Goal: Answer question/provide support: Answer question/provide support

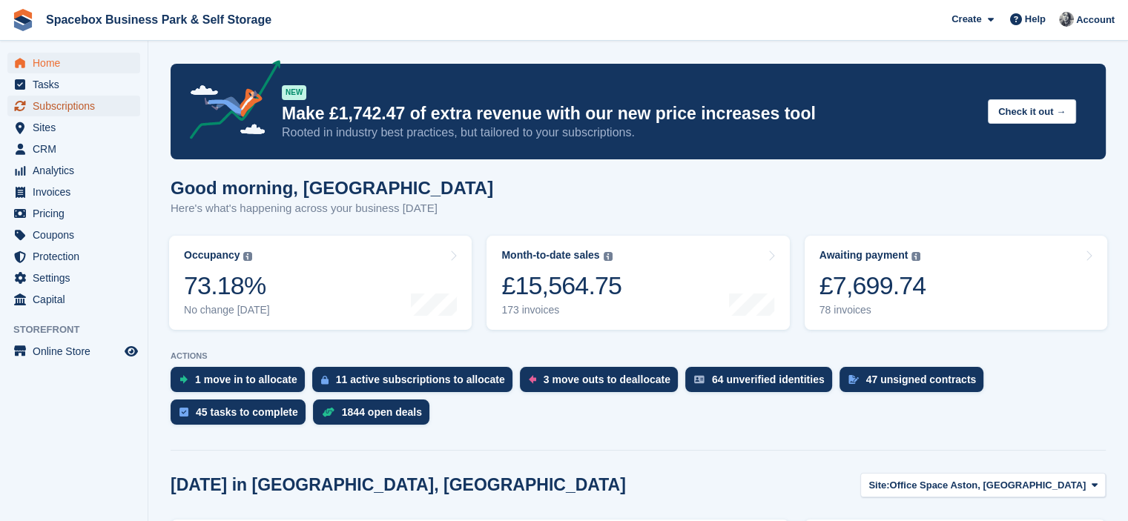
click at [67, 100] on span "Subscriptions" at bounding box center [77, 106] width 89 height 21
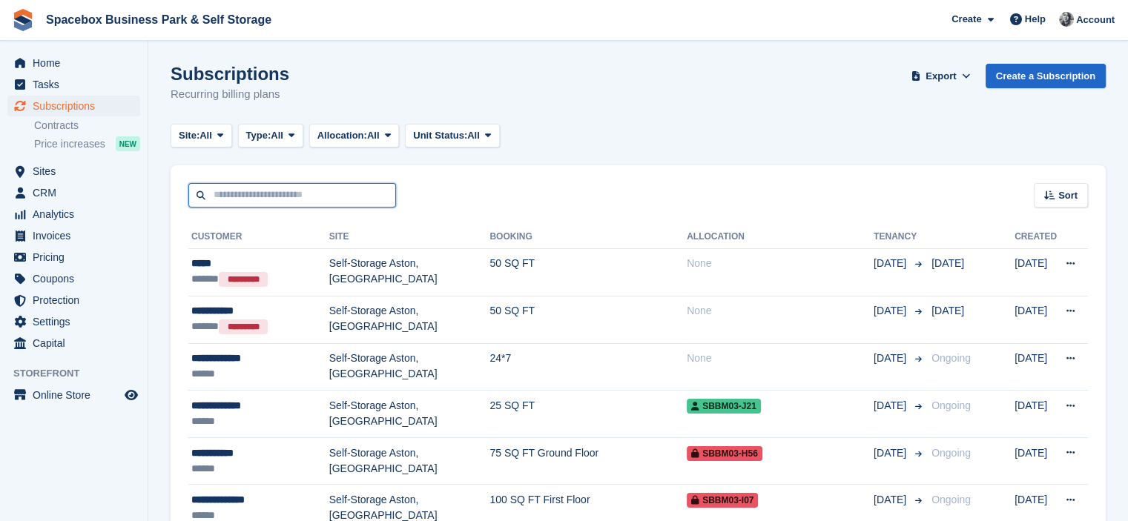
click at [276, 197] on input "text" at bounding box center [292, 195] width 208 height 24
type input "********"
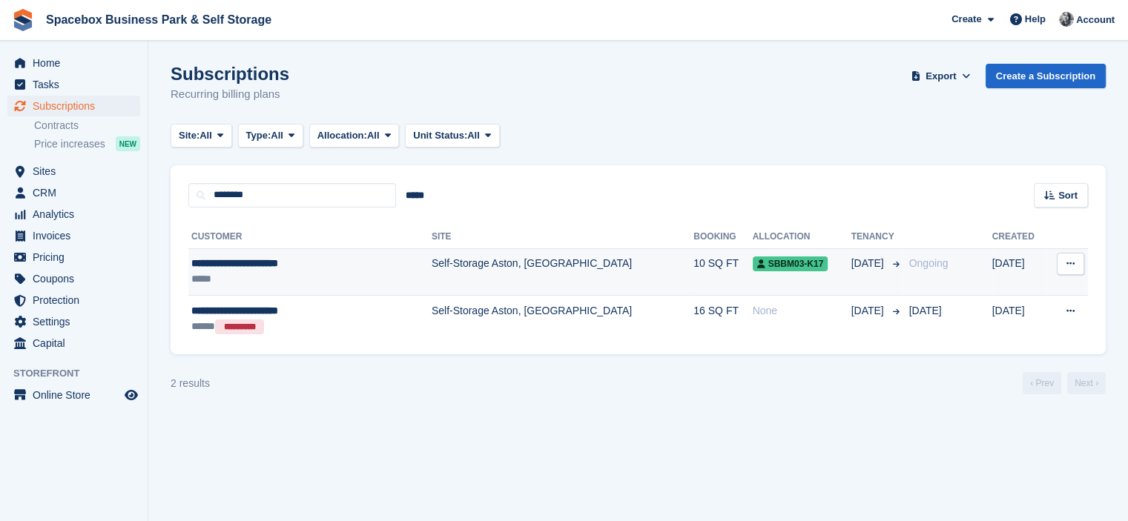
click at [310, 266] on div "**********" at bounding box center [282, 264] width 183 height 16
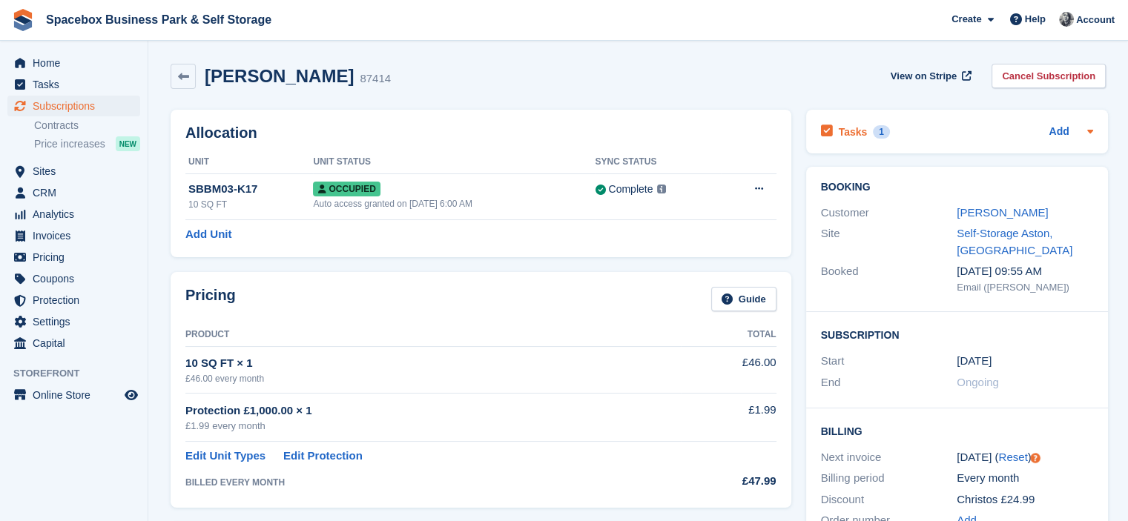
click at [985, 135] on div "Tasks 1 Add" at bounding box center [957, 132] width 272 height 20
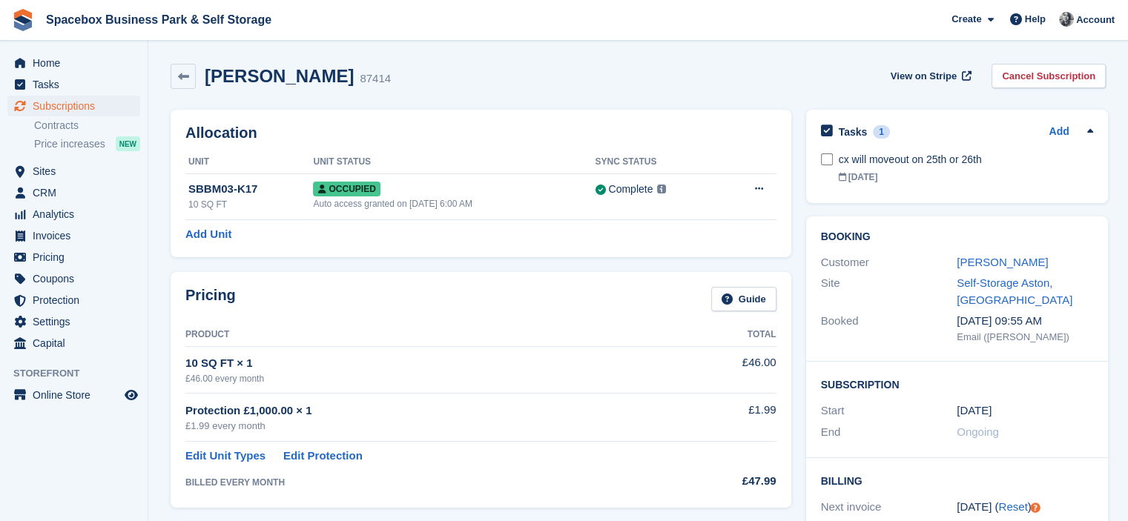
click at [602, 121] on div "Allocation Unit Unit Status Sync Status SBBM03-K17 10 SQ FT Occupied Auto acces…" at bounding box center [481, 184] width 621 height 148
click at [71, 88] on span "Tasks" at bounding box center [77, 84] width 89 height 21
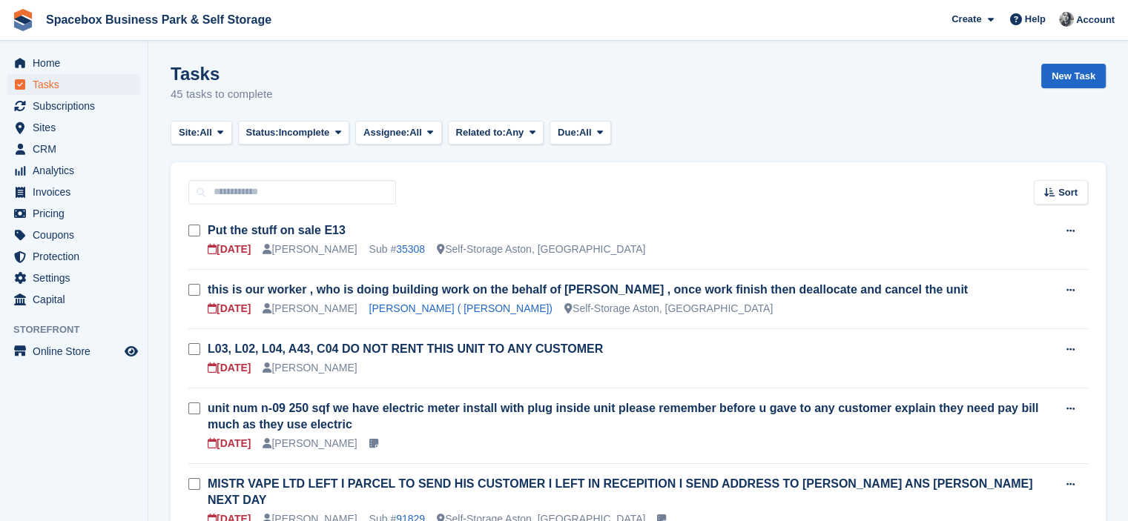
click at [430, 183] on div "Sort Sort by Due on Created on Sooner Later" at bounding box center [638, 183] width 935 height 42
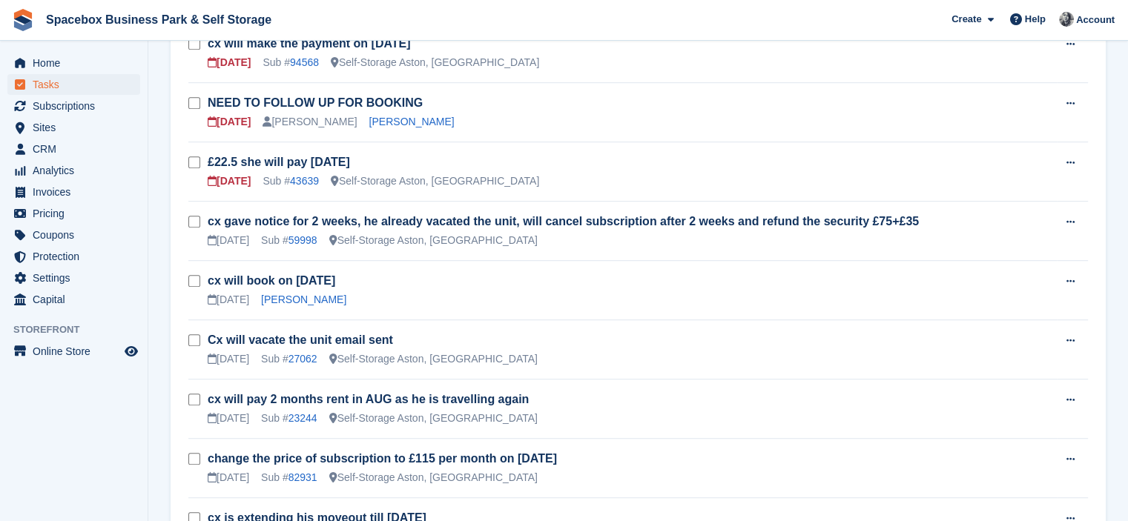
scroll to position [812, 0]
click at [389, 117] on link "Ella Andrews-Parry" at bounding box center [411, 123] width 85 height 12
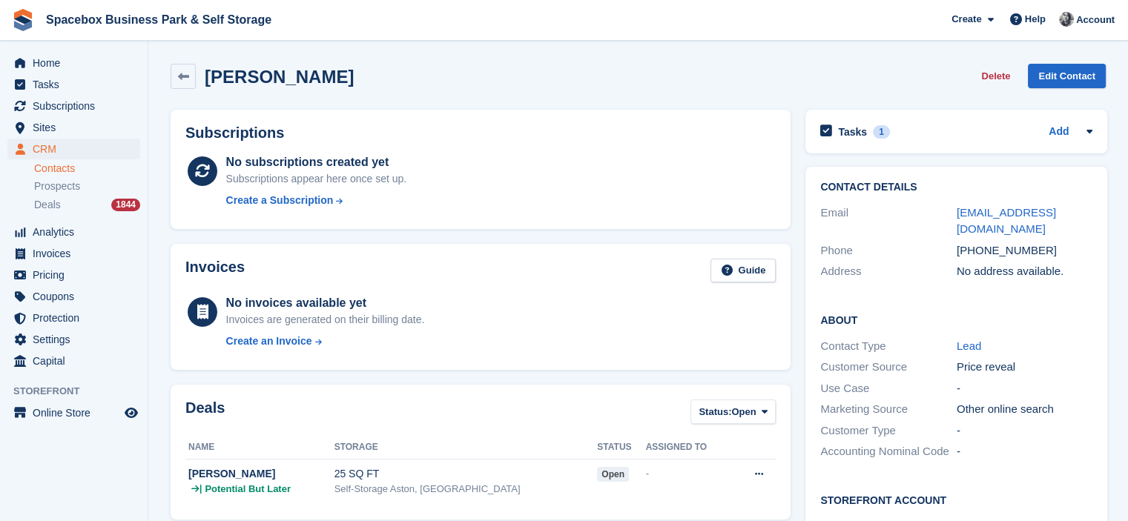
drag, startPoint x: 360, startPoint y: 76, endPoint x: 204, endPoint y: 82, distance: 155.9
click at [204, 82] on div "Ella Andrews-Parry Delete Edit Contact" at bounding box center [638, 76] width 935 height 25
copy h2 "Ella Andrews-Parry"
click at [609, 145] on div "Subscriptions No subscriptions created yet Subscriptions appear here once set u…" at bounding box center [481, 169] width 620 height 119
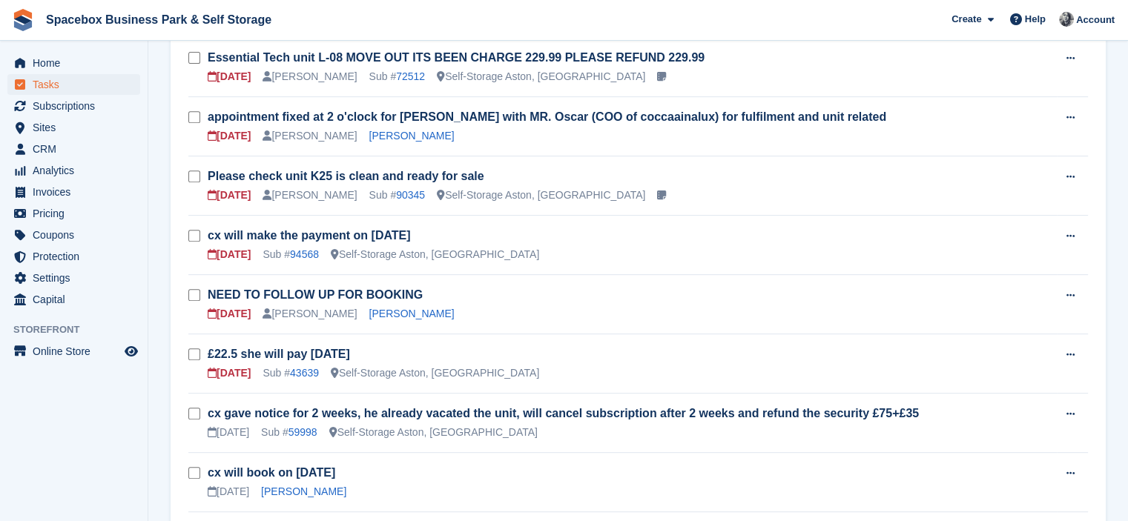
scroll to position [604, 0]
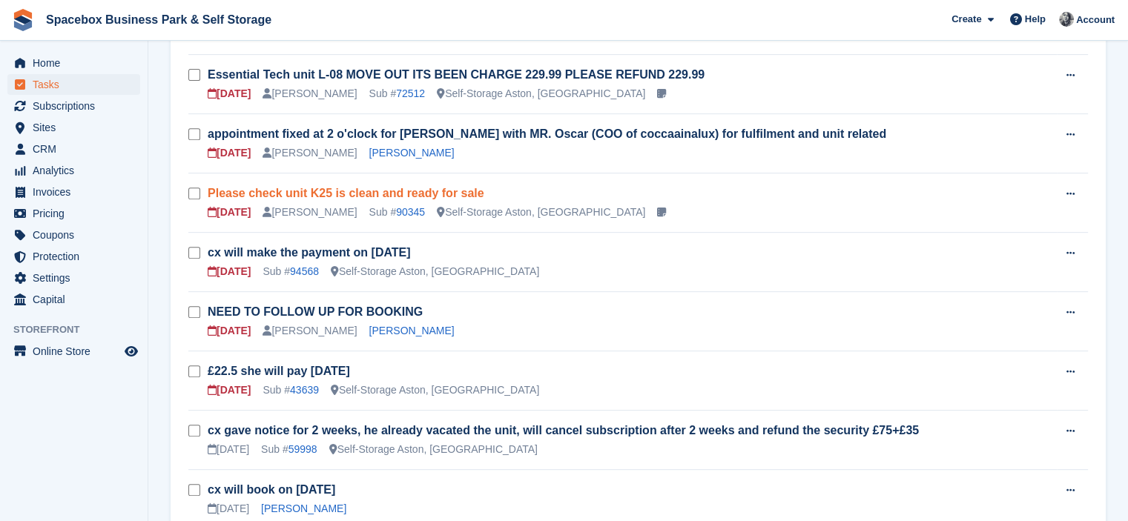
click at [312, 187] on link "Please check unit K25 is clean and ready for sale" at bounding box center [346, 193] width 277 height 13
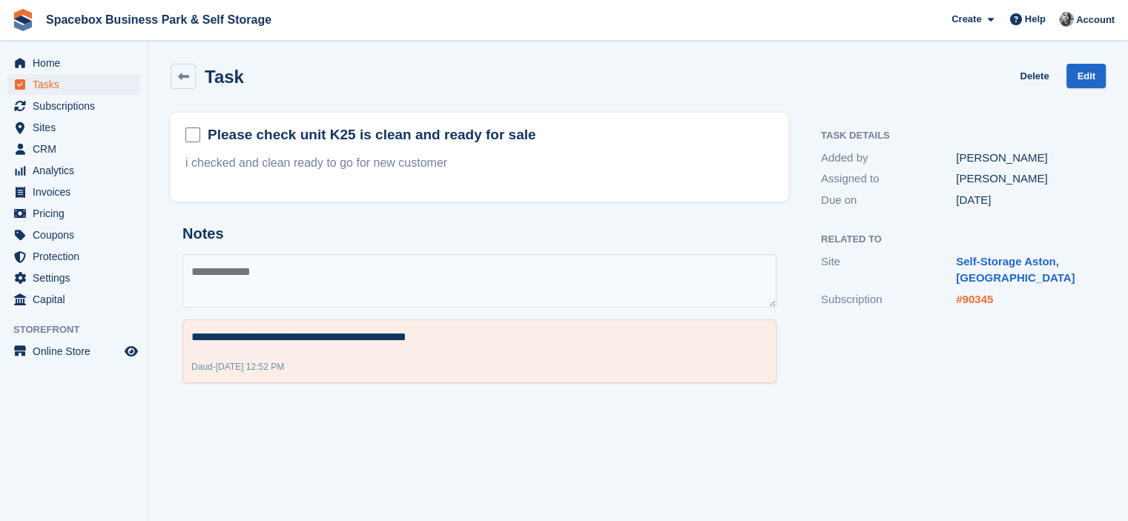
click at [979, 298] on link "#90345" at bounding box center [974, 299] width 37 height 13
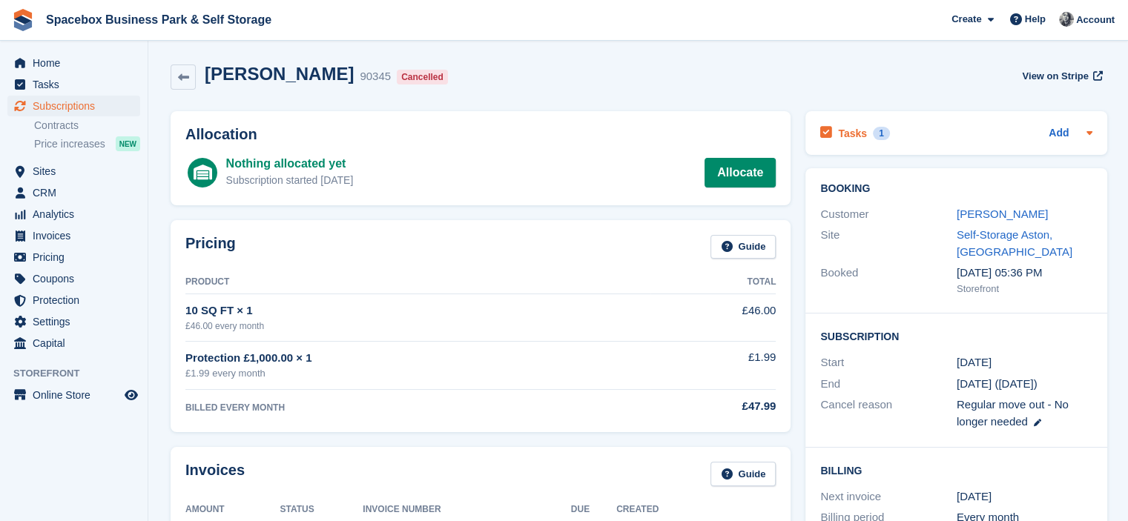
click at [895, 134] on div "Tasks 1 Add" at bounding box center [956, 133] width 272 height 20
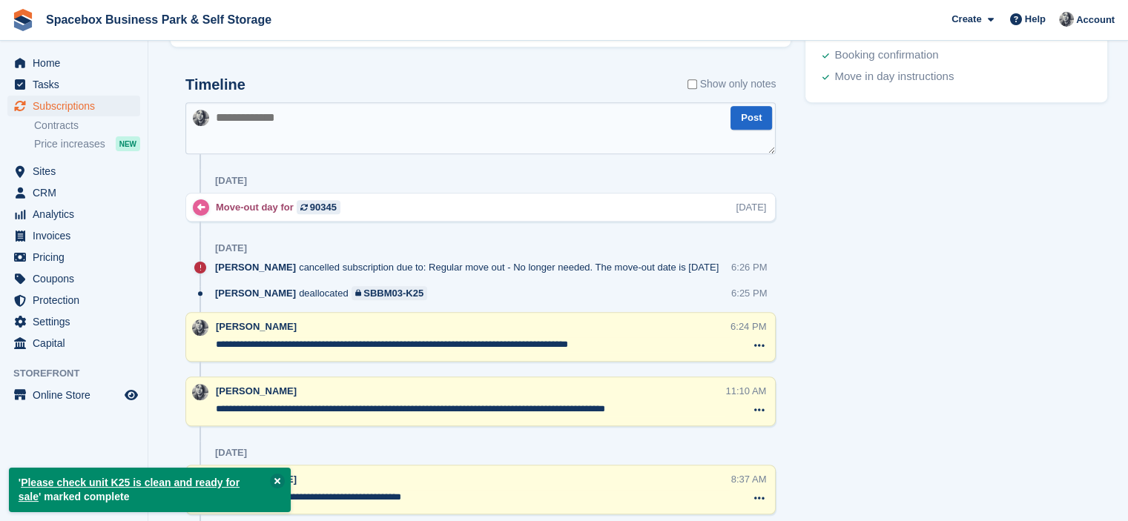
scroll to position [841, 0]
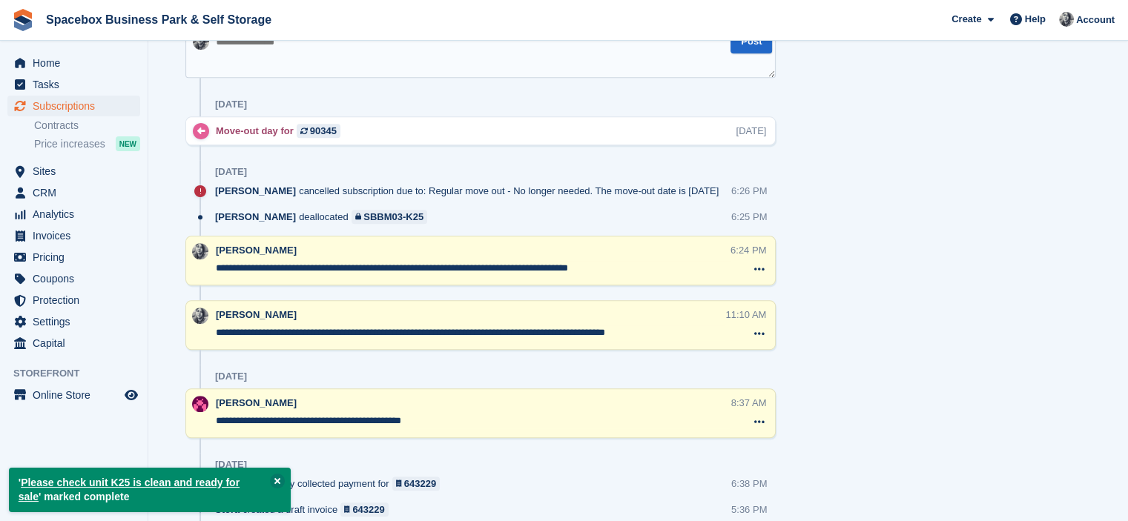
click at [353, 62] on textarea at bounding box center [480, 52] width 590 height 52
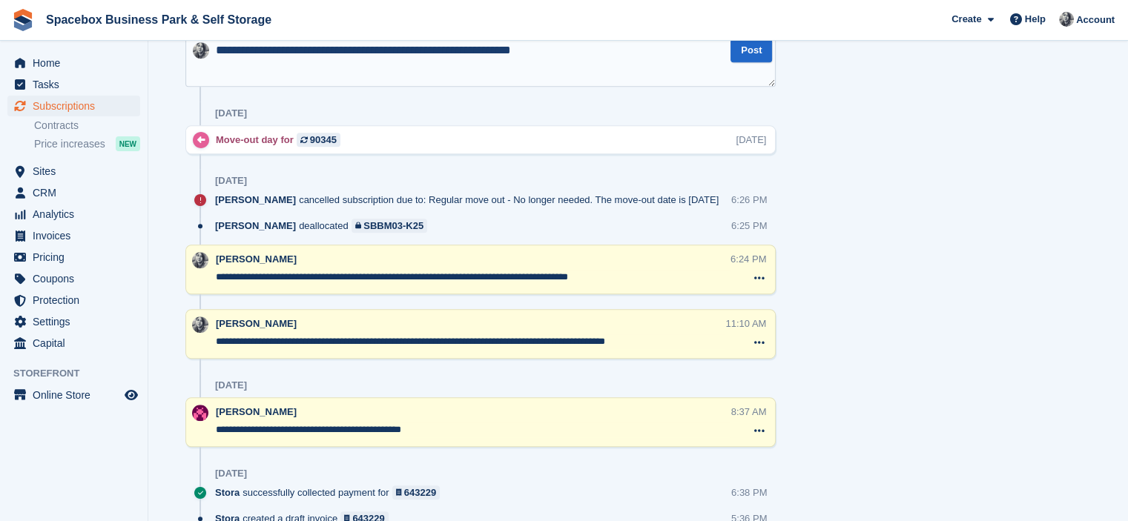
type textarea "**********"
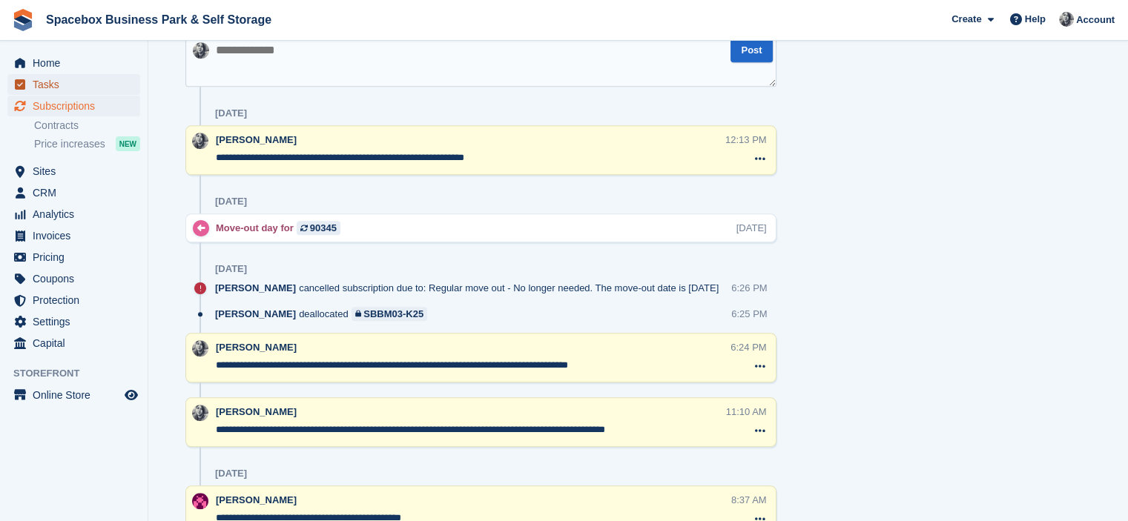
click at [65, 79] on span "Tasks" at bounding box center [77, 84] width 89 height 21
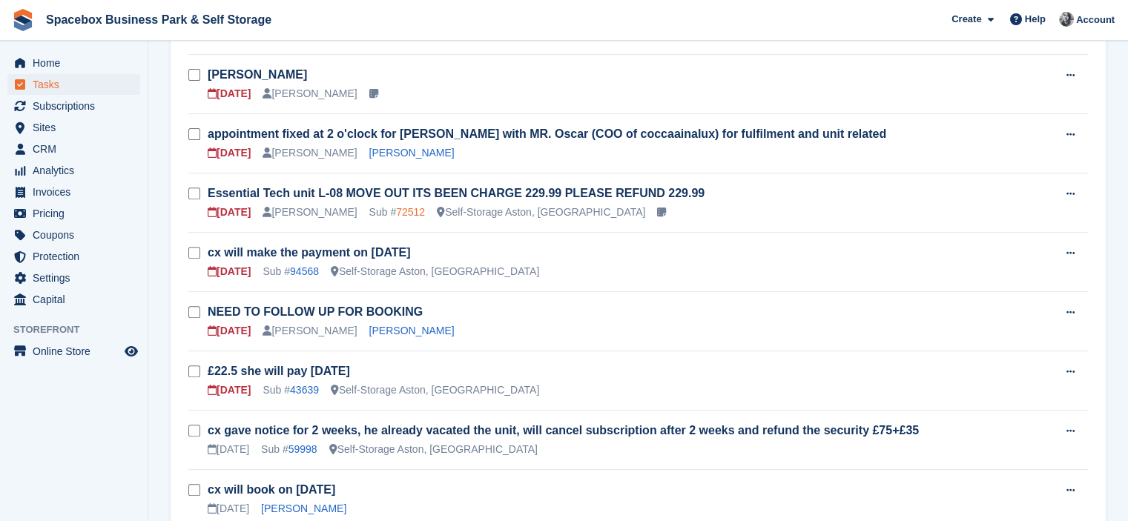
scroll to position [485, 0]
